Goal: Check status

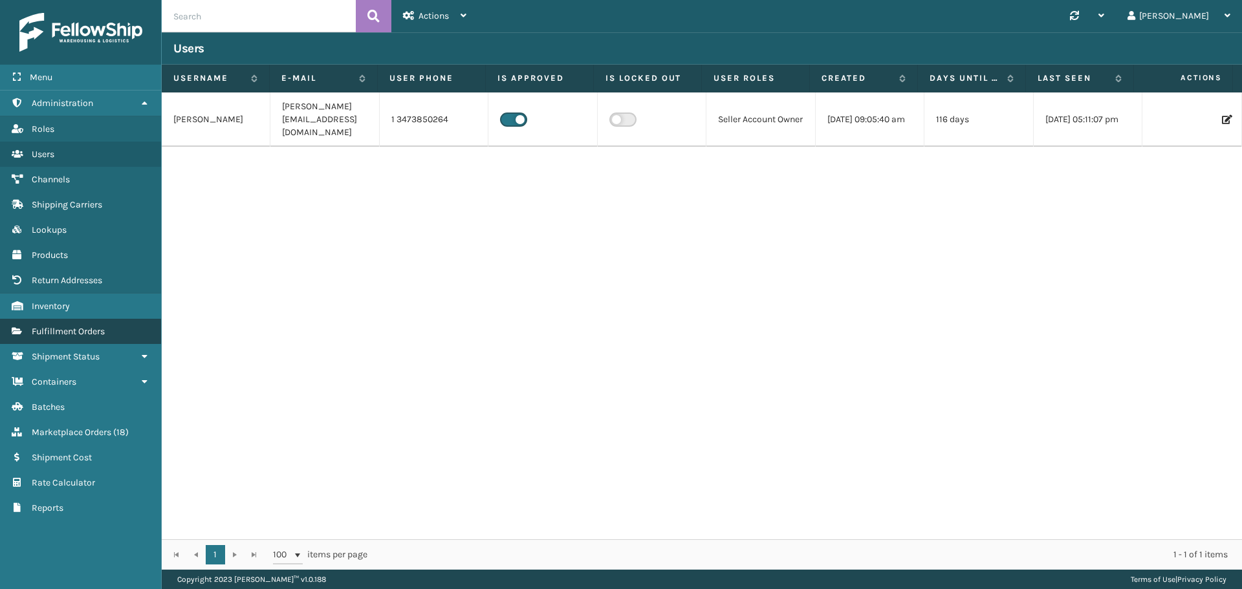
click at [78, 330] on span "Fulfillment Orders" at bounding box center [68, 331] width 73 height 11
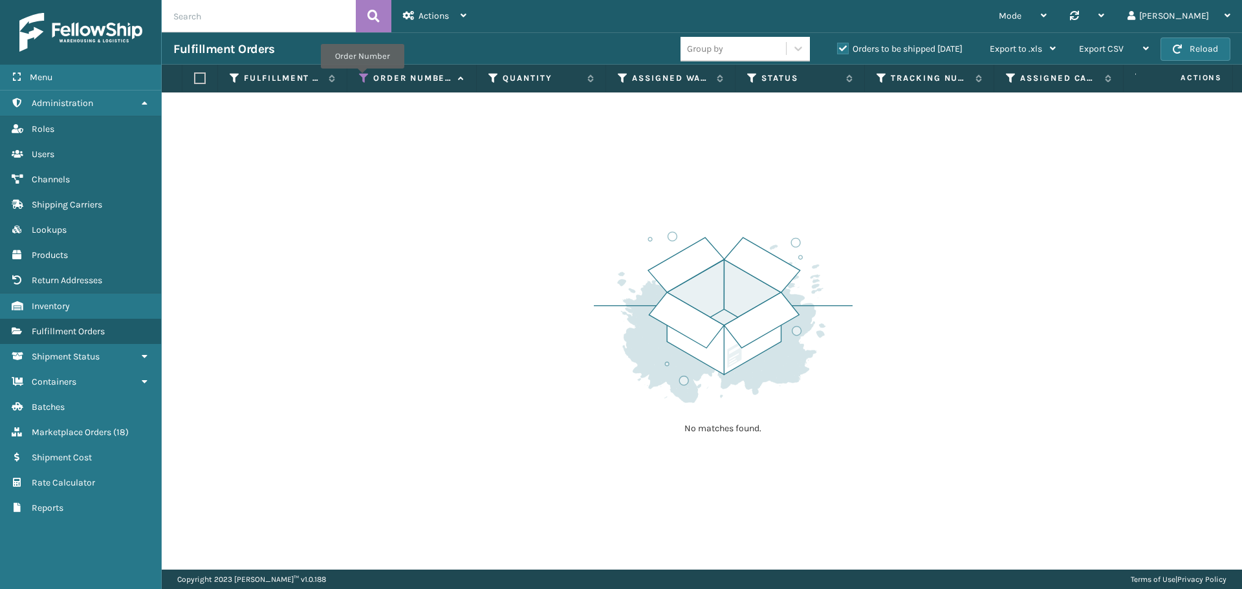
click at [362, 77] on icon at bounding box center [364, 78] width 10 height 12
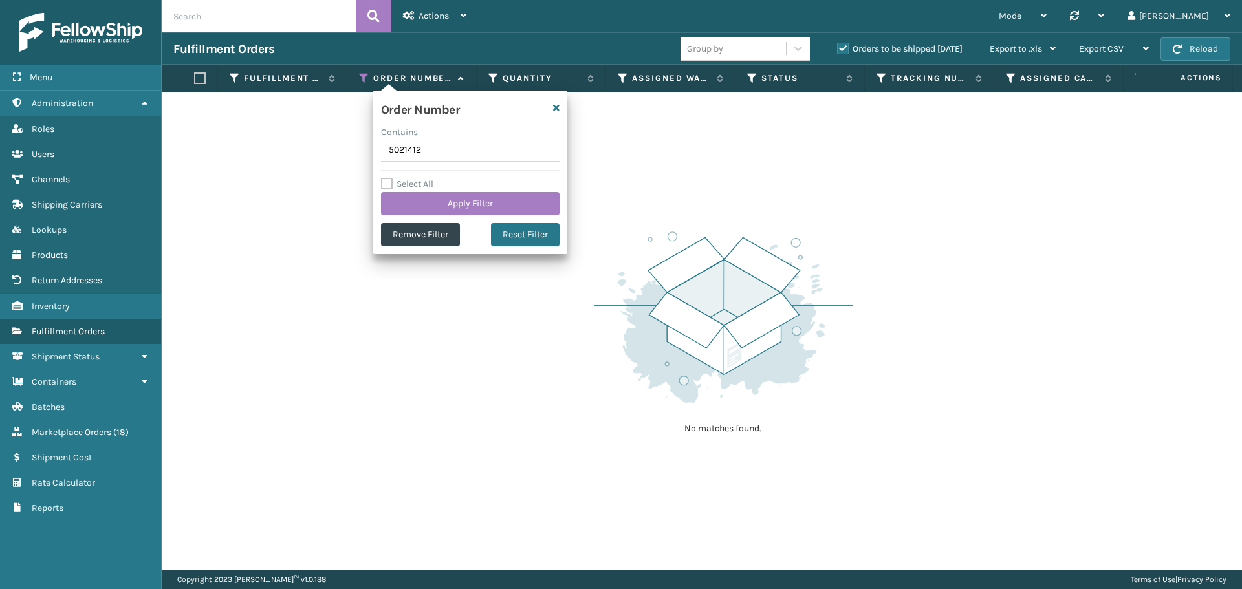
click at [420, 146] on input "5021412" at bounding box center [470, 150] width 179 height 23
type input "5022076"
click at [453, 201] on button "Apply Filter" at bounding box center [470, 203] width 179 height 23
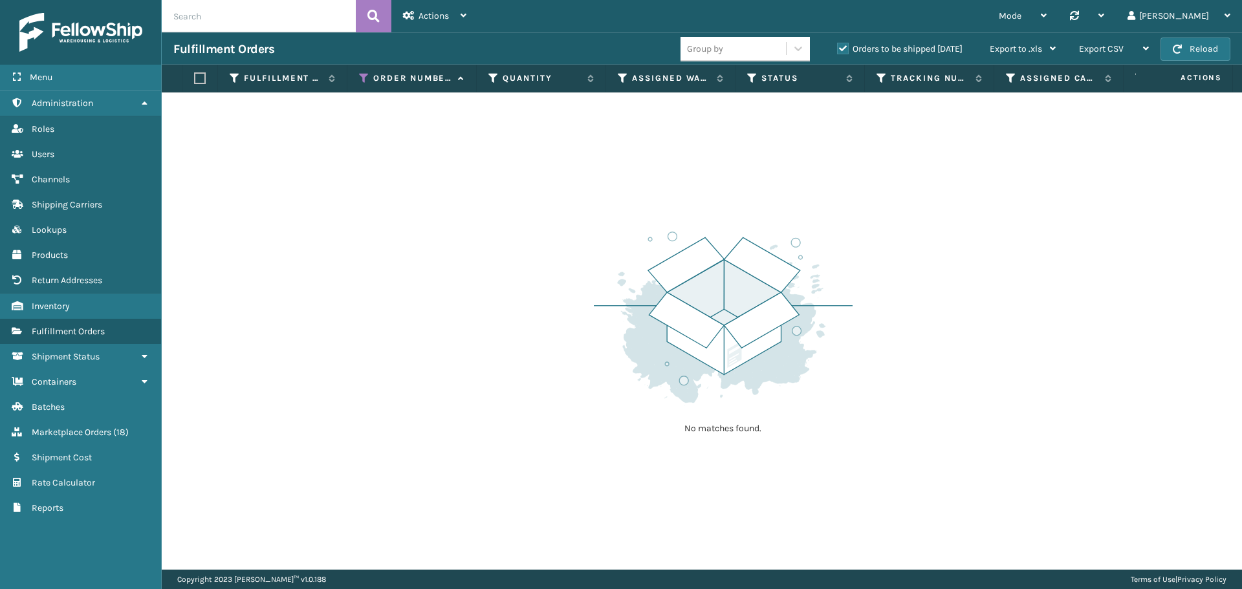
click at [862, 50] on label "Orders to be shipped [DATE]" at bounding box center [899, 48] width 125 height 11
click at [838, 50] on input "Orders to be shipped [DATE]" at bounding box center [837, 45] width 1 height 8
click at [862, 50] on label "Orders to be shipped [DATE]" at bounding box center [899, 48] width 125 height 11
click at [838, 50] on input "Orders to be shipped [DATE]" at bounding box center [837, 45] width 1 height 8
click at [862, 50] on label "Orders to be shipped [DATE]" at bounding box center [899, 48] width 125 height 11
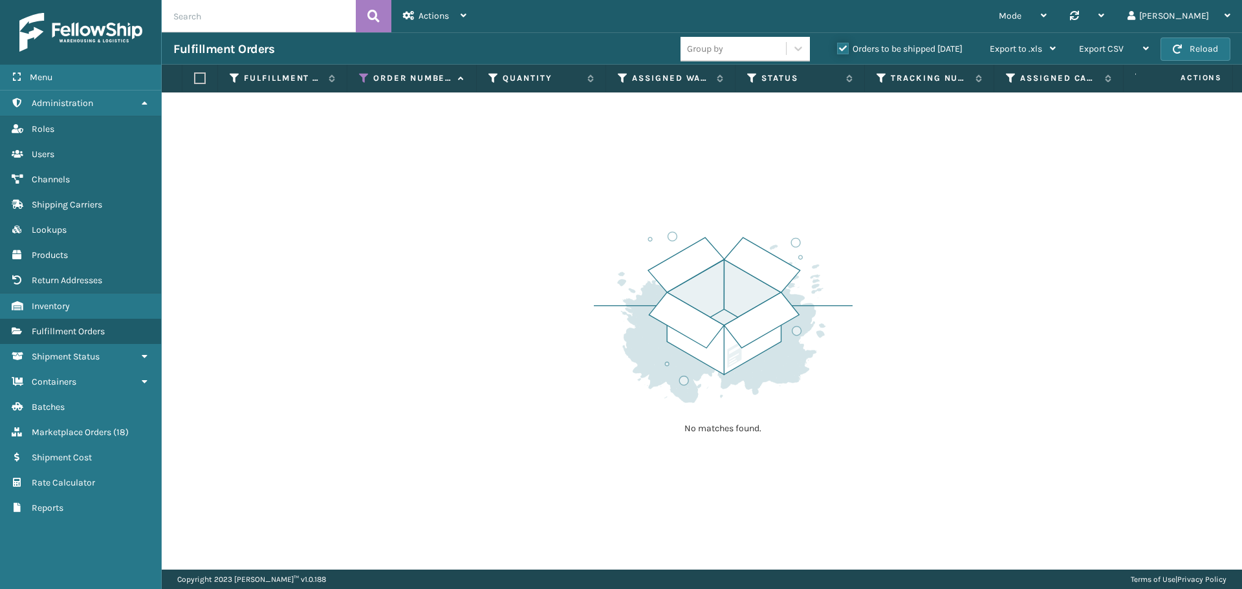
click at [838, 50] on input "Orders to be shipped [DATE]" at bounding box center [837, 45] width 1 height 8
click at [862, 50] on label "Orders to be shipped [DATE]" at bounding box center [899, 48] width 125 height 11
click at [838, 50] on input "Orders to be shipped [DATE]" at bounding box center [837, 45] width 1 height 8
